Goal: Information Seeking & Learning: Understand process/instructions

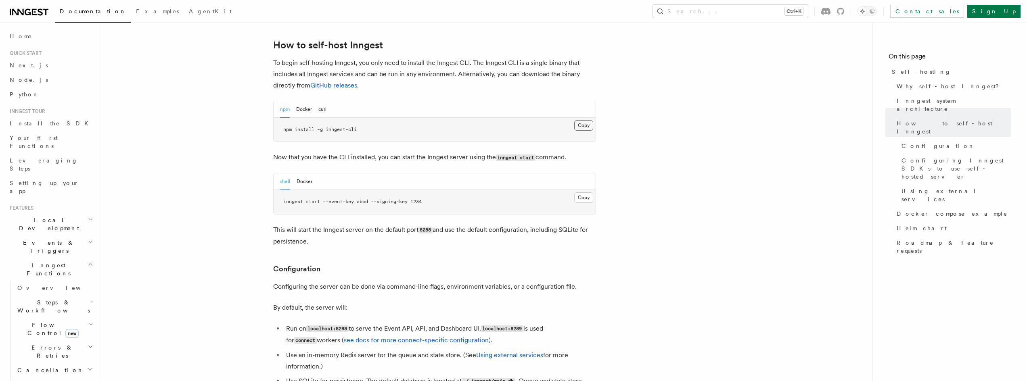
scroll to position [807, 0]
click at [300, 101] on button "Docker" at bounding box center [304, 109] width 16 height 17
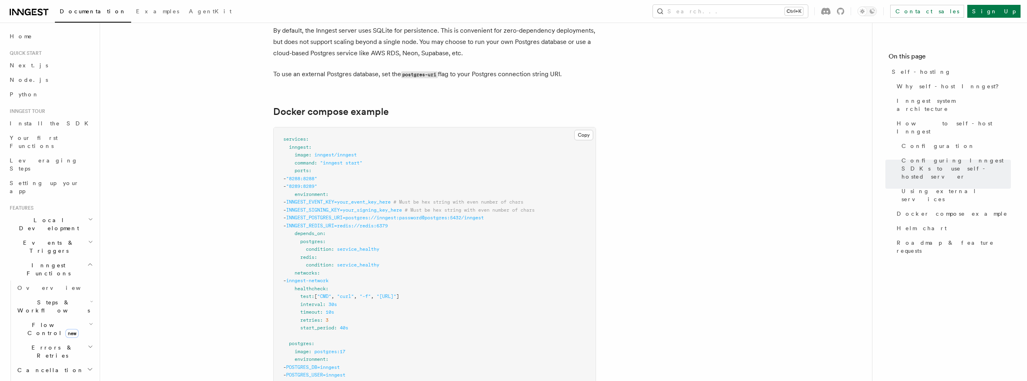
scroll to position [2097, 0]
click at [343, 199] on span "INNGEST_EVENT_KEY=your_event_key_here" at bounding box center [338, 202] width 105 height 6
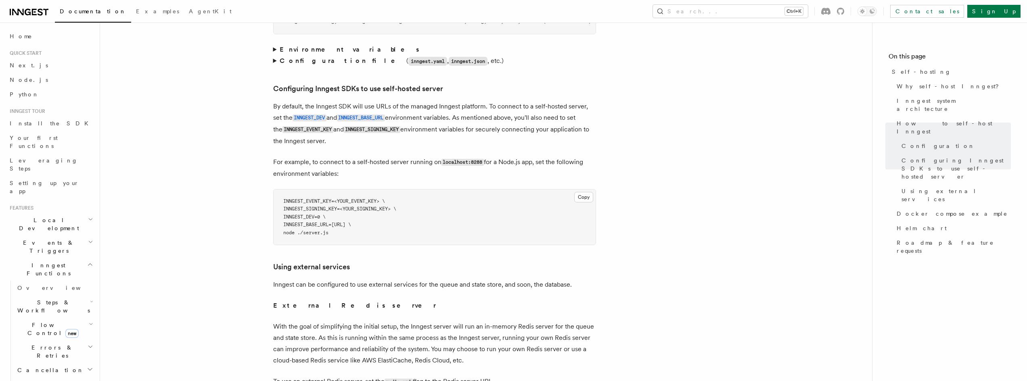
scroll to position [1181, 0]
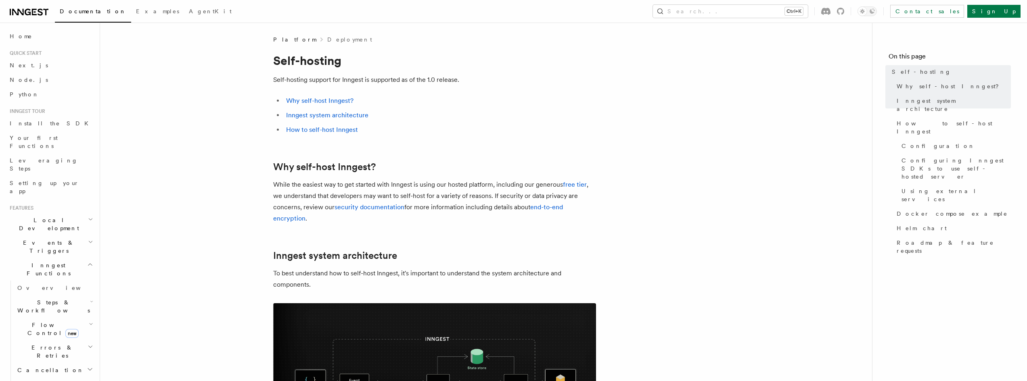
scroll to position [795, 0]
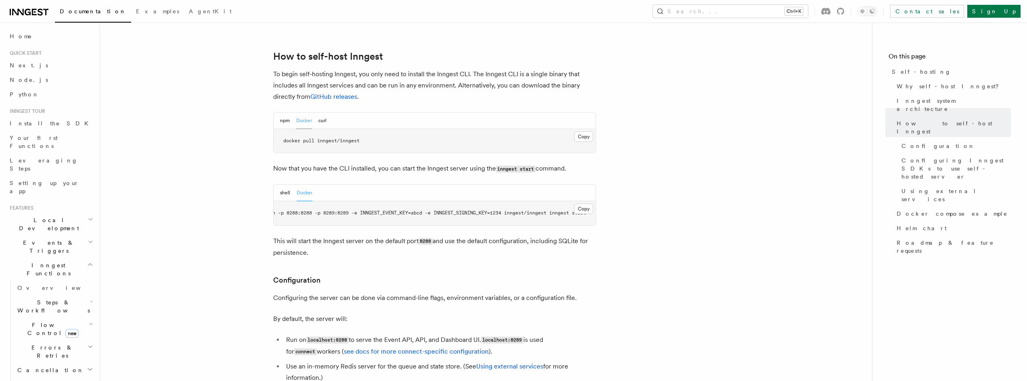
click at [459, 201] on pre "docker run -p 8288:8288 -p 8289:8289 -e INNGEST_EVENT_KEY=abcd -e INNGEST_SIGNI…" at bounding box center [435, 213] width 322 height 24
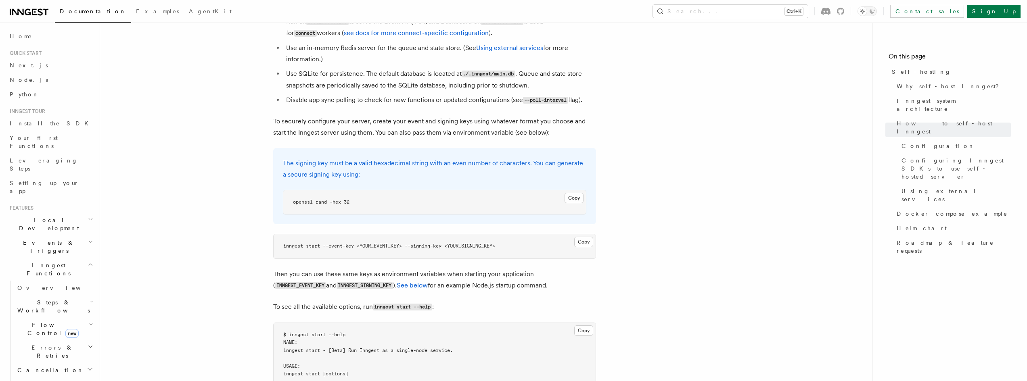
scroll to position [1112, 0]
click at [326, 284] on code "INNGEST_EVENT_KEY" at bounding box center [300, 287] width 51 height 7
copy p "INNGEST_EVENT_KEY"
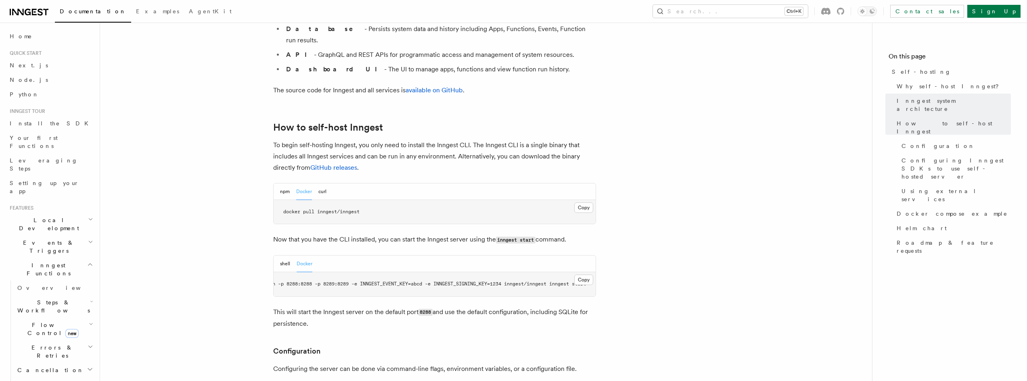
scroll to position [726, 0]
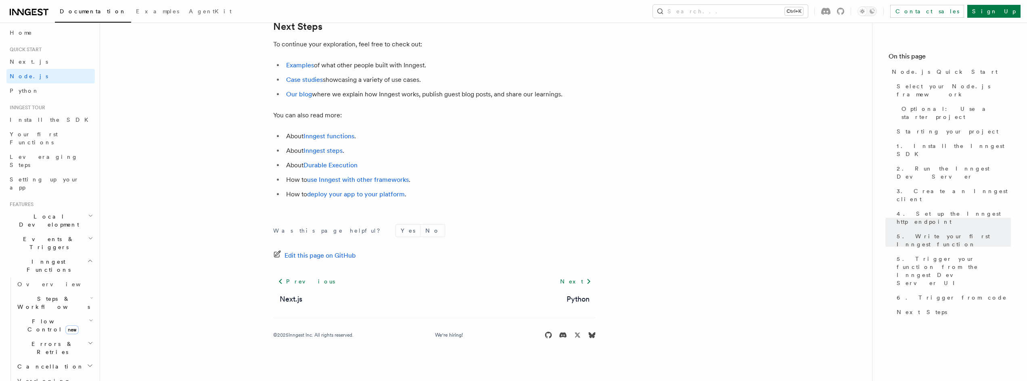
scroll to position [12, 0]
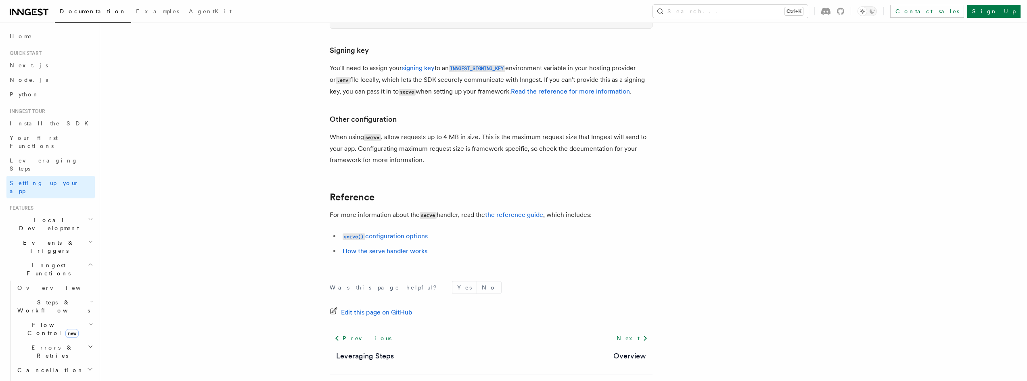
scroll to position [6851, 0]
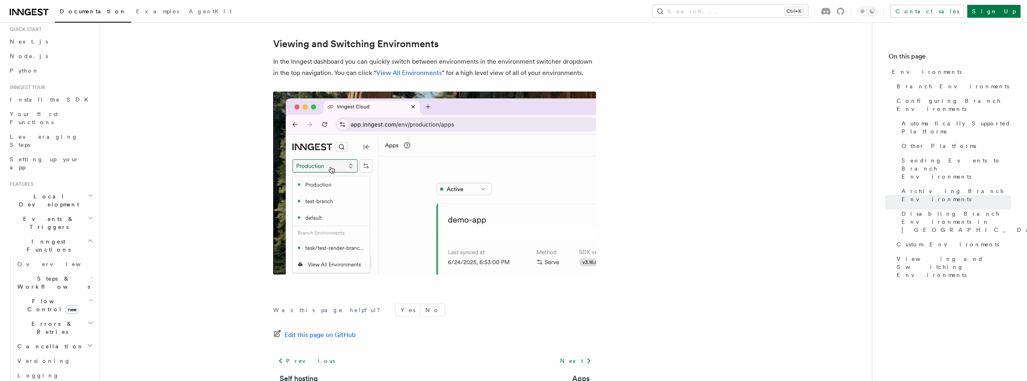
scroll to position [24, 0]
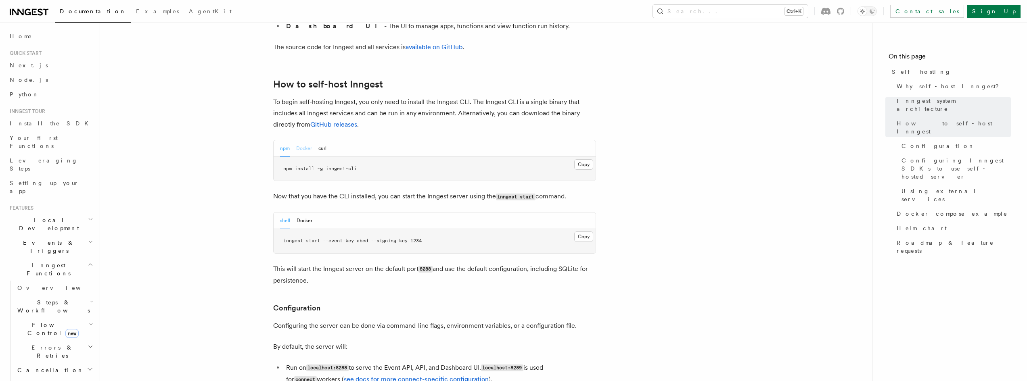
scroll to position [767, 0]
click at [304, 141] on button "Docker" at bounding box center [304, 149] width 16 height 17
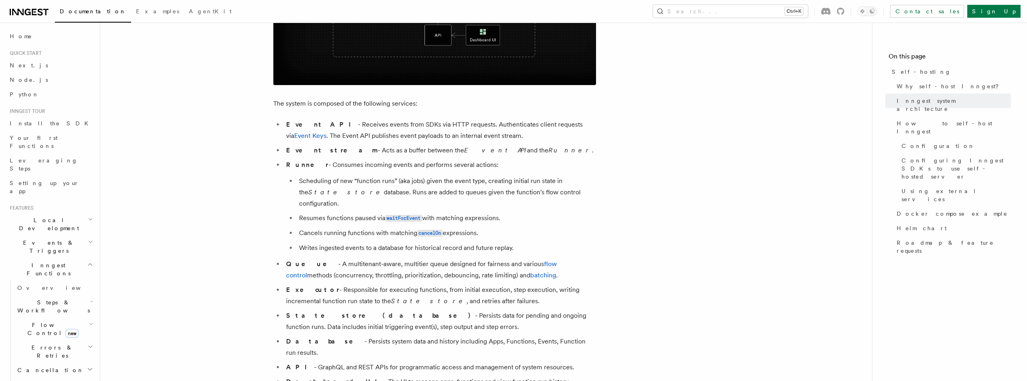
scroll to position [437, 0]
